Goal: Find specific page/section: Find specific page/section

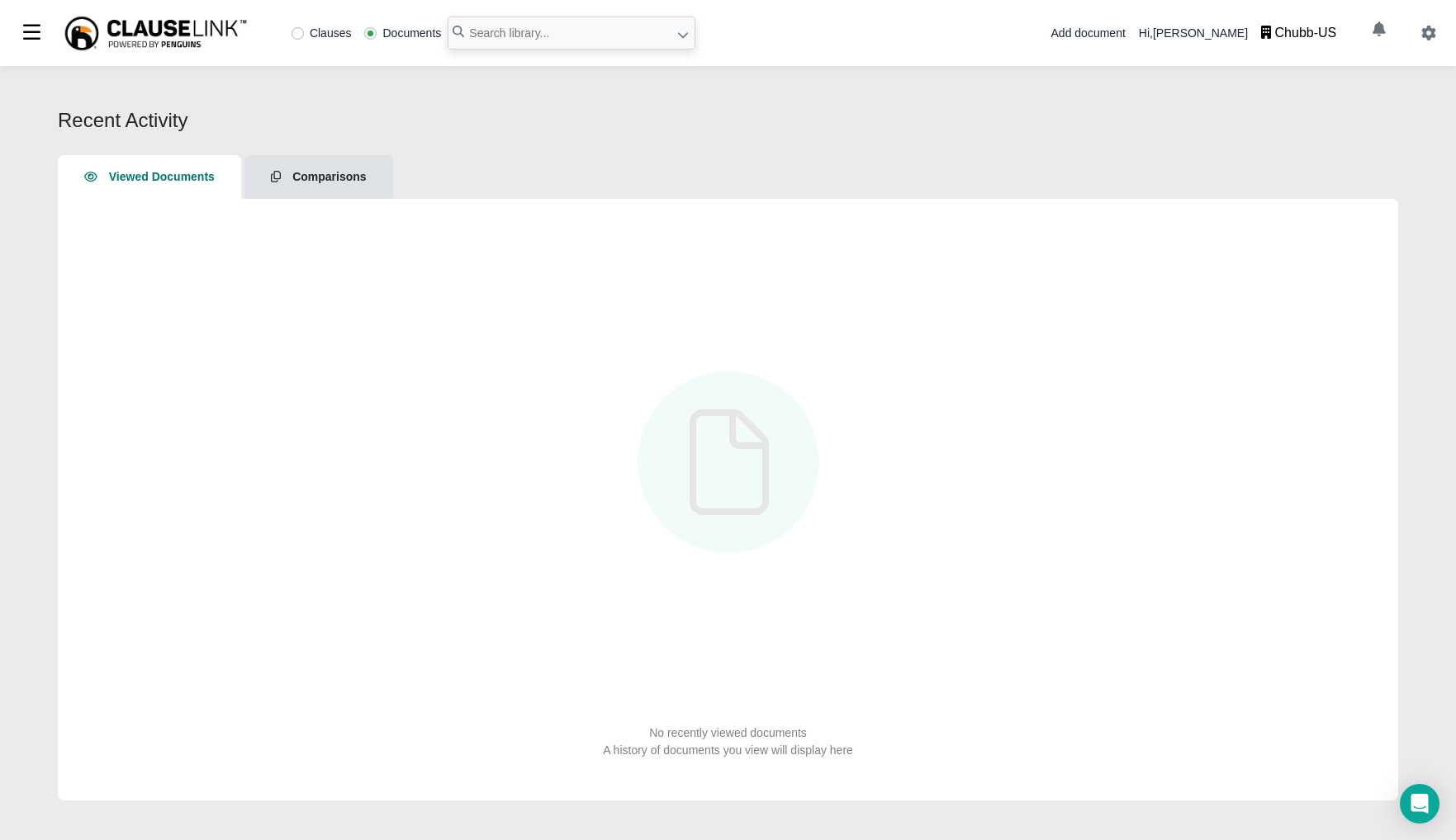
click at [1299, 33] on div "Chubb-US" at bounding box center [1306, 33] width 62 height 20
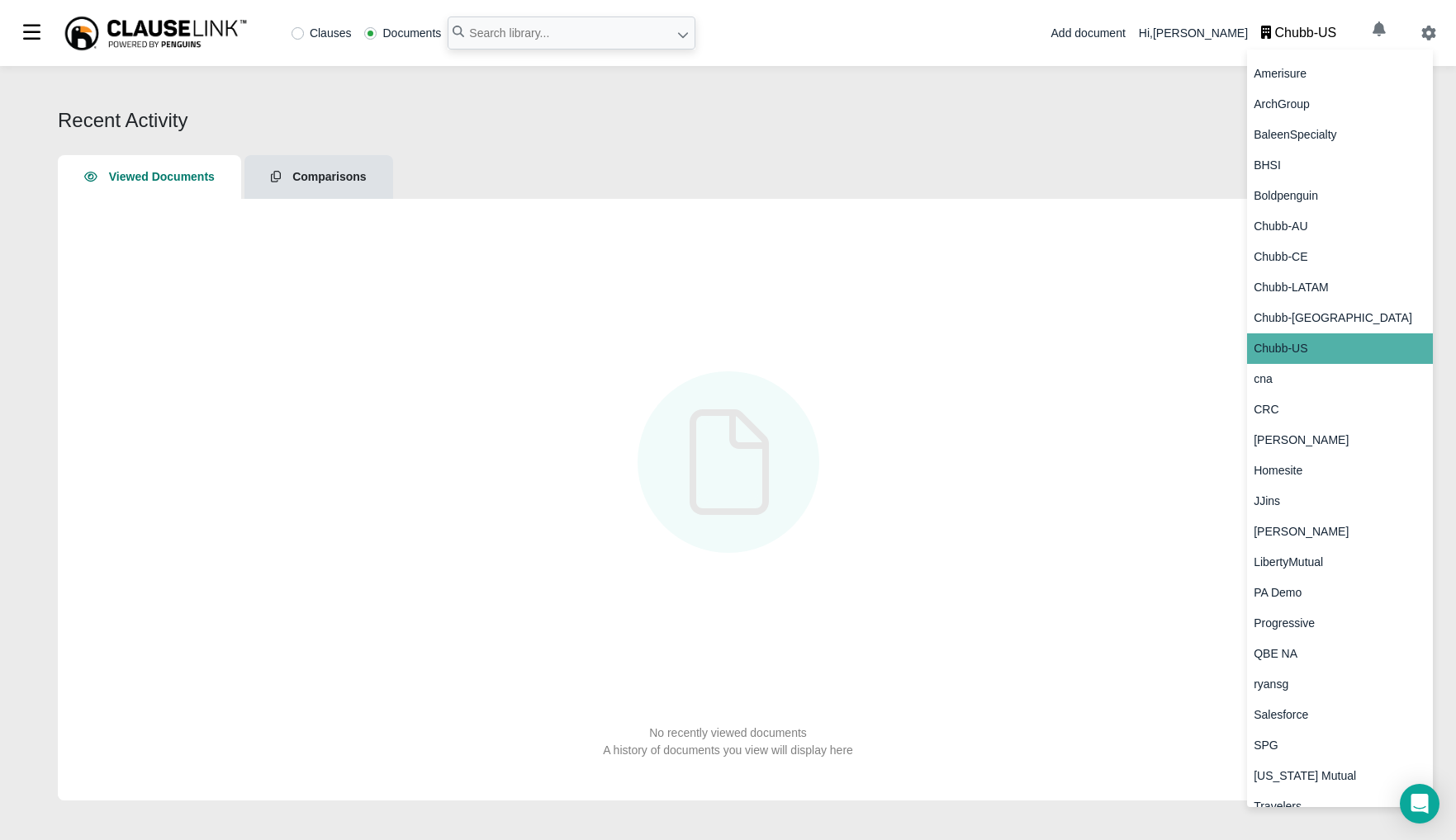
scroll to position [113, 0]
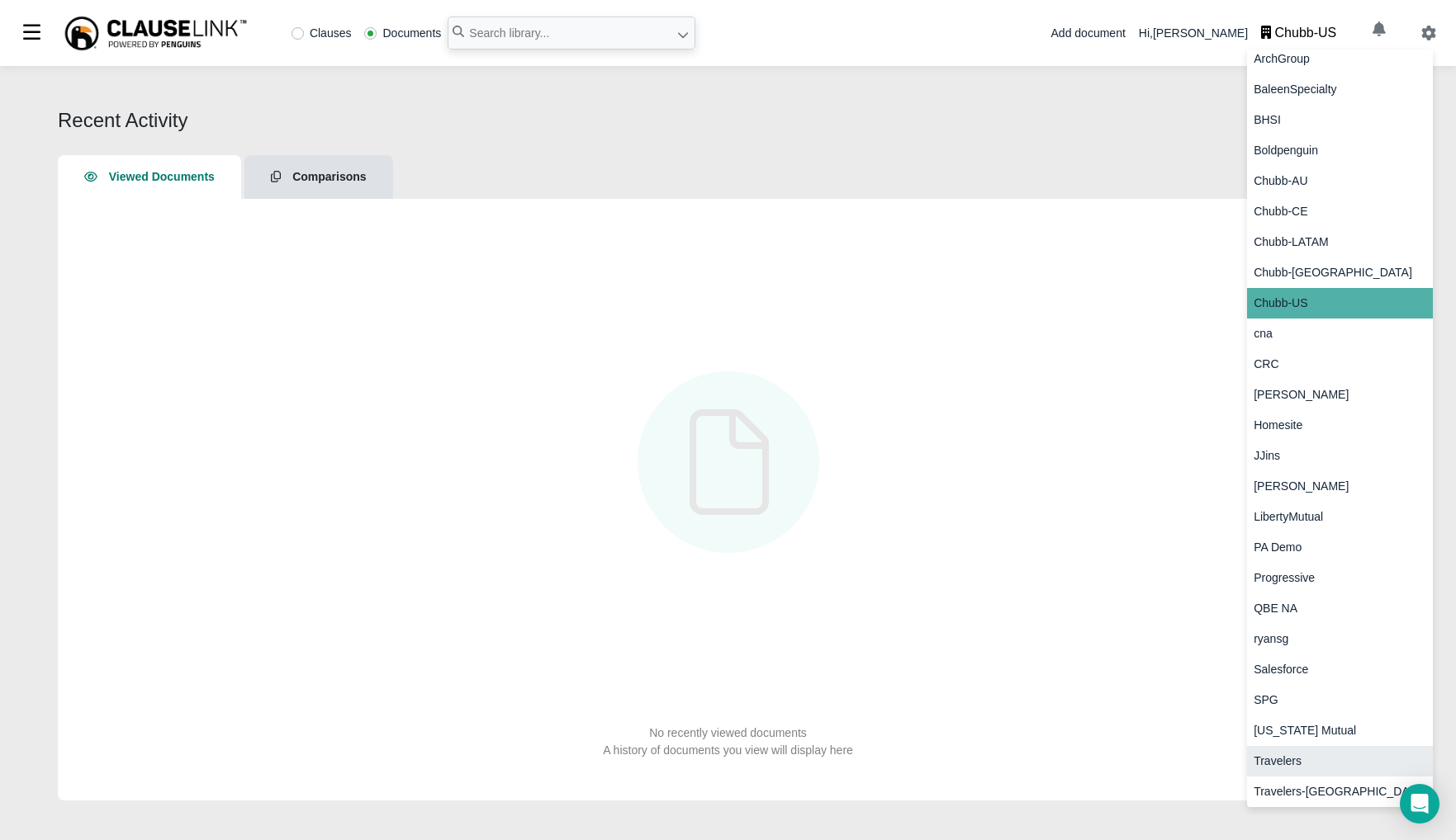
click at [1329, 753] on div "Travelers" at bounding box center [1339, 762] width 186 height 30
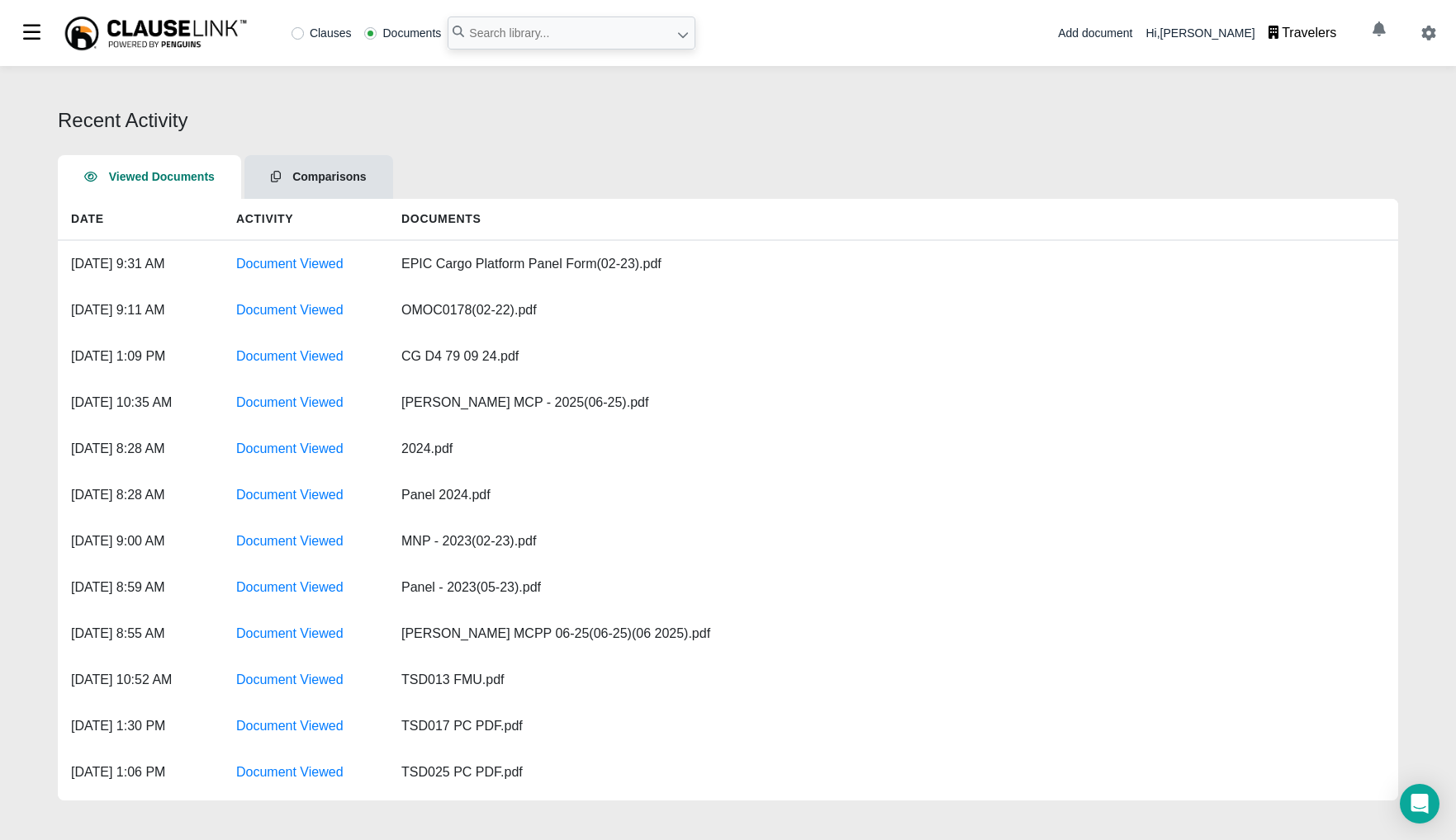
click at [348, 171] on span "Comparisons" at bounding box center [329, 177] width 73 height 13
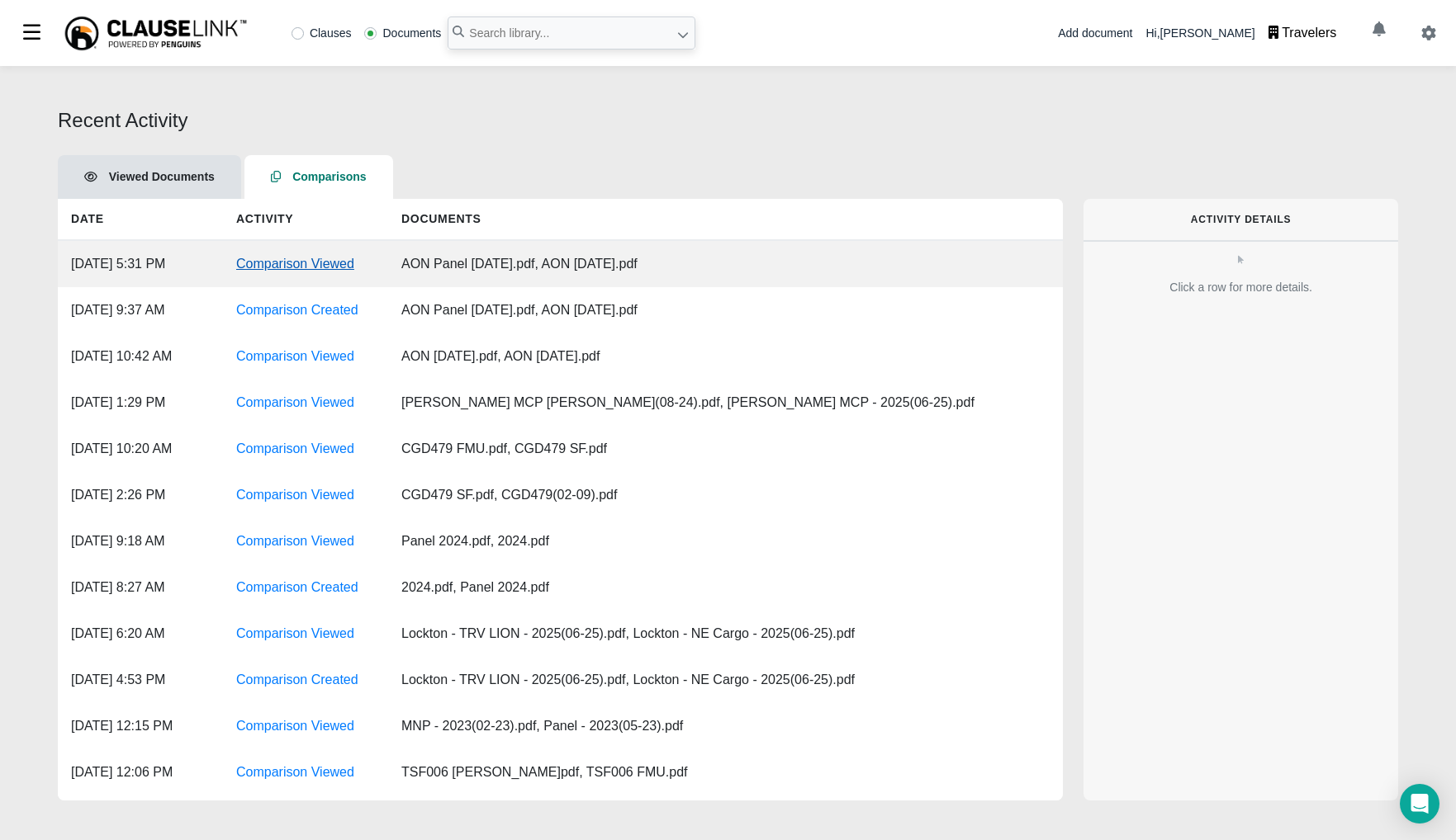
click at [311, 266] on link "Comparison Viewed" at bounding box center [295, 264] width 118 height 14
